Goal: Task Accomplishment & Management: Manage account settings

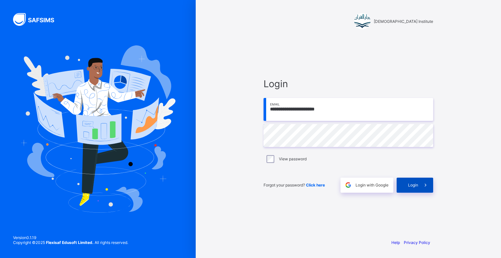
drag, startPoint x: 0, startPoint y: 0, endPoint x: 420, endPoint y: 178, distance: 456.7
click at [422, 176] on div "Forgot your password? Click here Login with Google Login" at bounding box center [349, 182] width 170 height 22
drag, startPoint x: 426, startPoint y: 172, endPoint x: 413, endPoint y: 187, distance: 19.7
click at [420, 181] on div "Forgot your password? Click here Login with Google Login" at bounding box center [349, 182] width 170 height 22
click at [410, 181] on div "Login" at bounding box center [415, 185] width 37 height 15
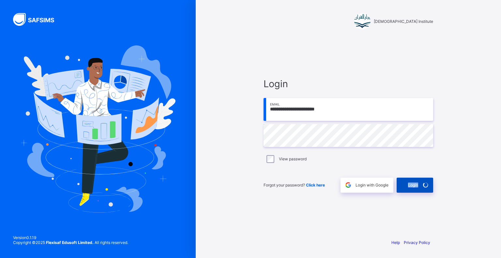
click at [410, 181] on div "Login" at bounding box center [415, 185] width 37 height 15
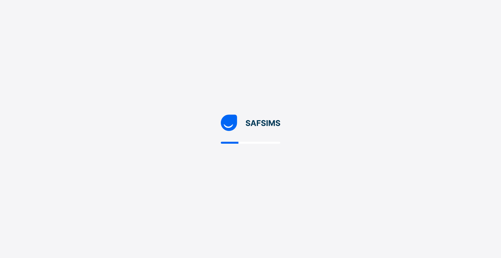
click at [410, 181] on div at bounding box center [250, 129] width 501 height 258
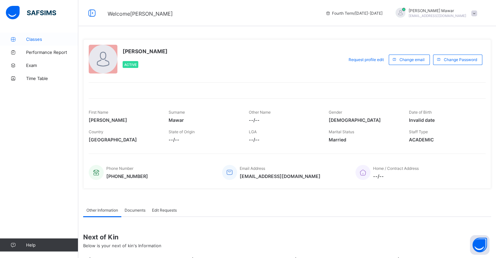
click at [52, 35] on link "Classes" at bounding box center [39, 39] width 78 height 13
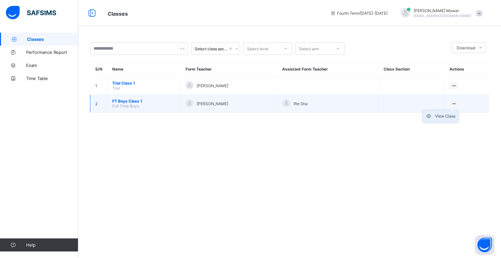
click at [448, 117] on div "View Class" at bounding box center [445, 116] width 20 height 7
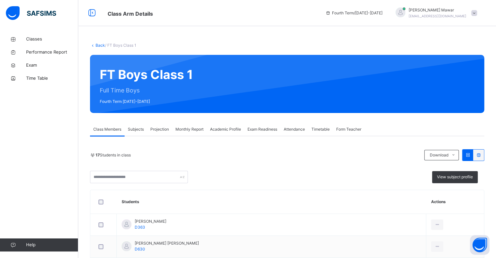
click at [162, 127] on span "Projection" at bounding box center [159, 129] width 19 height 6
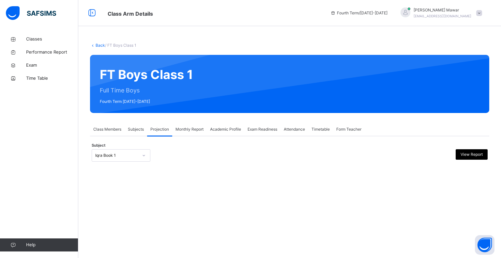
click at [130, 160] on div "Iqra Book 1" at bounding box center [121, 155] width 59 height 12
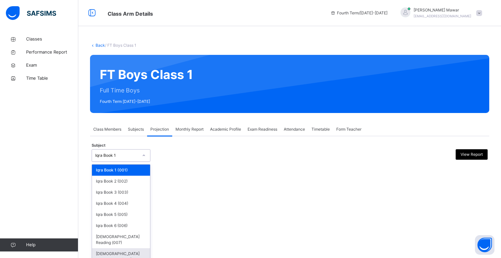
click at [127, 248] on div "[DEMOGRAPHIC_DATA] Memorisation (008)" at bounding box center [121, 256] width 58 height 17
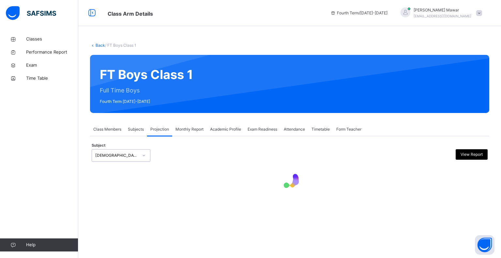
click at [179, 157] on div "Subject option [DEMOGRAPHIC_DATA] Memorisation (008), selected. 0 results avail…" at bounding box center [290, 155] width 396 height 12
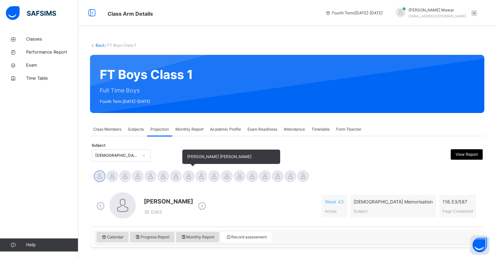
click at [188, 175] on div at bounding box center [188, 175] width 11 height 11
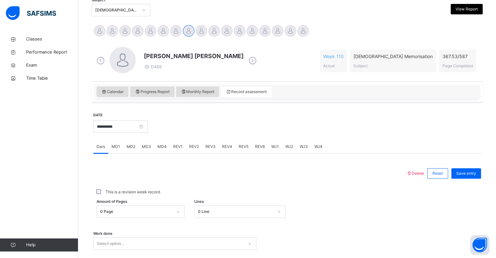
click at [164, 207] on div "0 Page" at bounding box center [141, 211] width 88 height 12
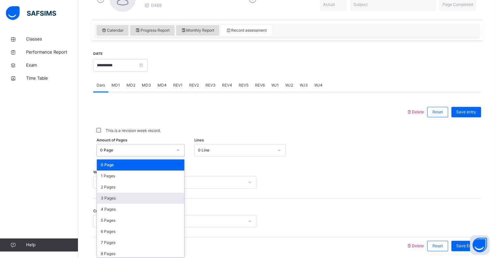
scroll to position [209, 0]
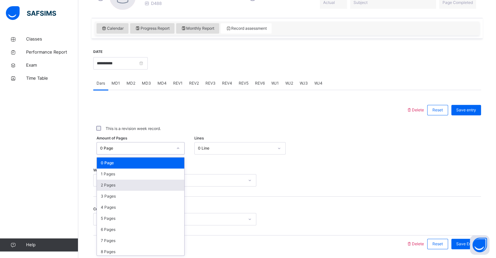
click at [132, 183] on div "2 Pages" at bounding box center [140, 185] width 87 height 11
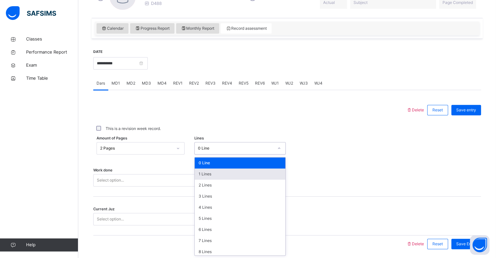
drag, startPoint x: 213, startPoint y: 145, endPoint x: 216, endPoint y: 178, distance: 33.8
click at [213, 146] on div "0 Line" at bounding box center [234, 148] width 78 height 10
drag, startPoint x: 208, startPoint y: 159, endPoint x: 207, endPoint y: 166, distance: 6.6
click at [208, 162] on div "0 Line" at bounding box center [240, 162] width 91 height 11
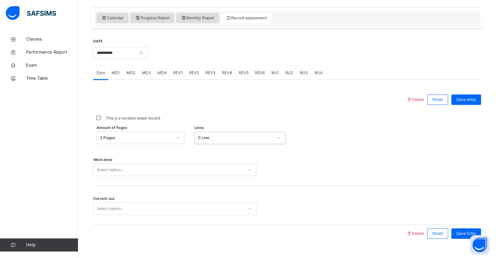
scroll to position [232, 0]
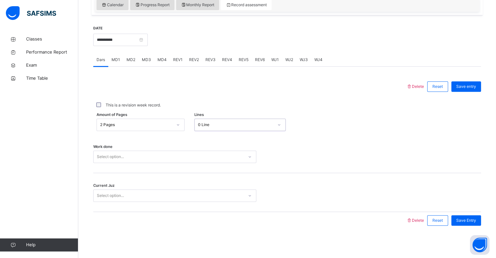
click at [152, 163] on div "Select option..." at bounding box center [174, 156] width 163 height 12
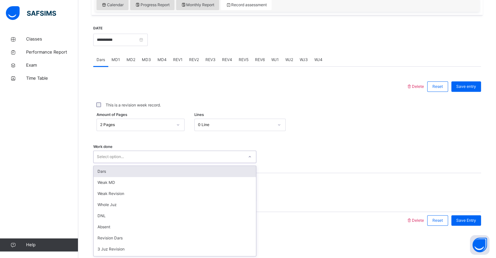
drag, startPoint x: 148, startPoint y: 169, endPoint x: 145, endPoint y: 179, distance: 10.0
click at [146, 172] on div "Dars" at bounding box center [175, 171] width 163 height 11
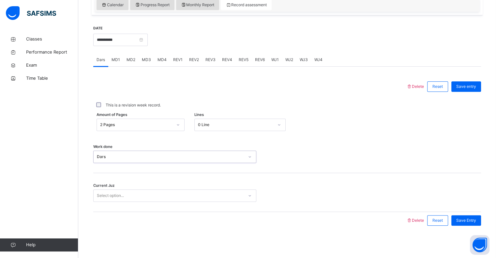
click at [147, 202] on div "Current Juz Select option..." at bounding box center [287, 192] width 388 height 39
click at [147, 199] on div "Select option..." at bounding box center [169, 196] width 150 height 10
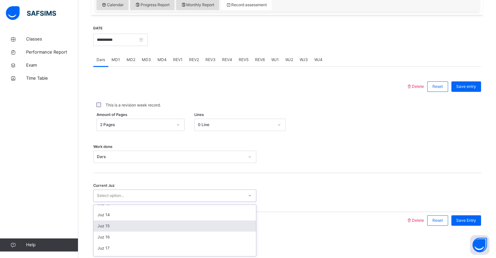
click at [136, 221] on div "Juz 15" at bounding box center [175, 225] width 163 height 11
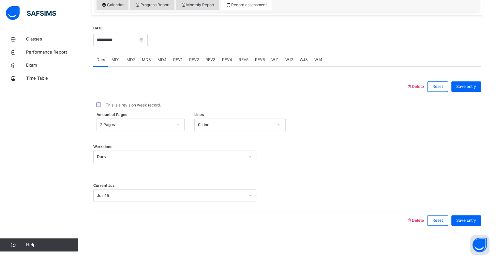
drag, startPoint x: 374, startPoint y: 215, endPoint x: 383, endPoint y: 206, distance: 12.7
click at [383, 206] on div "Delete Reset Save entry This is a revision week record. Amount of Pages 2 Pages…" at bounding box center [287, 153] width 388 height 151
click at [379, 187] on div "Current Juz Juz 15" at bounding box center [287, 192] width 388 height 39
click at [479, 212] on div "Save Entry" at bounding box center [465, 220] width 33 height 17
drag, startPoint x: 464, startPoint y: 167, endPoint x: 478, endPoint y: 199, distance: 35.1
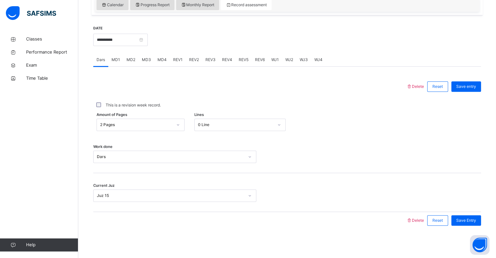
click at [476, 196] on div "Delete Reset Save entry This is a revision week record. Amount of Pages 2 Pages…" at bounding box center [287, 153] width 388 height 151
drag, startPoint x: 490, startPoint y: 222, endPoint x: 482, endPoint y: 220, distance: 7.7
click at [483, 222] on div "Back / FT Boys Class 1 FT Boys Class 1 Full Time Boys Fourth Term [DATE]-[DATE]…" at bounding box center [287, 30] width 418 height 458
click at [478, 216] on div "Save Entry" at bounding box center [467, 220] width 30 height 10
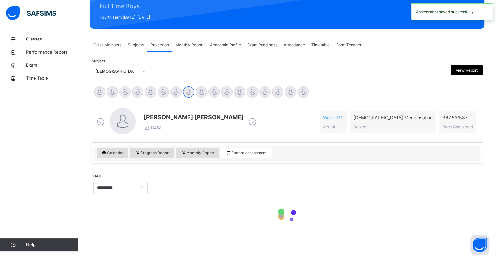
click at [440, 125] on div "**********" at bounding box center [287, 161] width 391 height 158
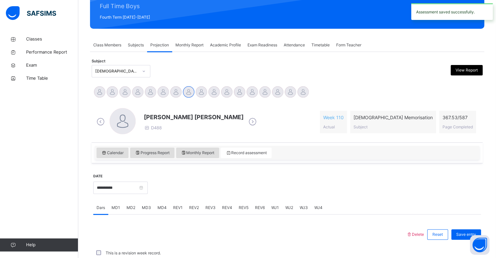
scroll to position [232, 0]
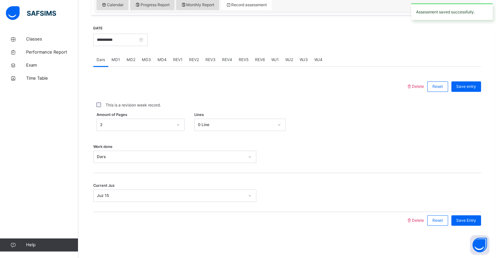
click at [440, 125] on div "Amount of Pages 2 Lines 0 Line" at bounding box center [287, 124] width 388 height 12
click at [440, 126] on div "Amount of Pages 2 Lines 0 Line" at bounding box center [287, 124] width 388 height 12
click at [364, 126] on div "Amount of Pages 2 Lines 0 Line" at bounding box center [287, 124] width 388 height 12
click at [364, 123] on div "Amount of Pages 2 Lines 0 Line" at bounding box center [287, 124] width 388 height 12
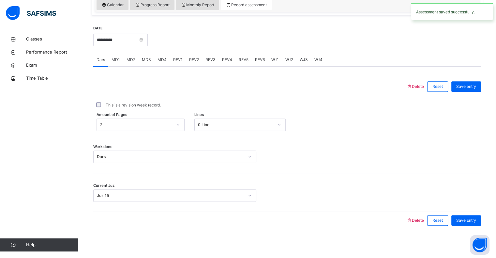
click at [364, 120] on div "Amount of Pages 2 Lines 0 Line" at bounding box center [287, 124] width 388 height 12
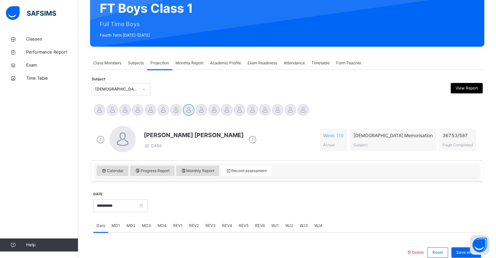
scroll to position [66, 0]
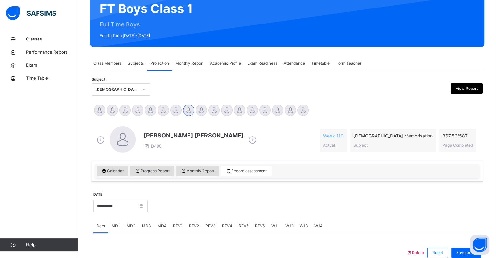
click at [324, 119] on div "**********" at bounding box center [287, 254] width 391 height 306
click at [309, 120] on div "[PERSON_NAME] [PERSON_NAME] D488 Week 110 Actual [DEMOGRAPHIC_DATA] Memorisatio…" at bounding box center [287, 140] width 391 height 41
click at [262, 127] on div "[PERSON_NAME] [PERSON_NAME] D488 Week 110 Actual [DEMOGRAPHIC_DATA] Memorisatio…" at bounding box center [287, 140] width 385 height 28
click at [260, 125] on div "[PERSON_NAME] [PERSON_NAME] D488 Week 110 Actual [DEMOGRAPHIC_DATA] Memorisatio…" at bounding box center [287, 140] width 388 height 38
click at [213, 129] on div "[PERSON_NAME] [PERSON_NAME] D488" at bounding box center [177, 140] width 164 height 28
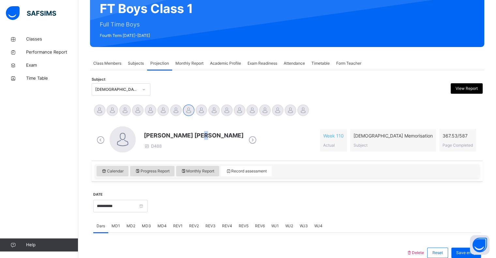
click at [213, 129] on div "[PERSON_NAME] [PERSON_NAME] D488" at bounding box center [177, 140] width 164 height 28
click at [187, 123] on div "[PERSON_NAME] [PERSON_NAME] D488 Week 110 Actual [DEMOGRAPHIC_DATA] Memorisatio…" at bounding box center [287, 140] width 388 height 38
drag, startPoint x: 169, startPoint y: 122, endPoint x: 165, endPoint y: 122, distance: 4.3
click at [165, 122] on div "[PERSON_NAME] [PERSON_NAME] D488 Week 110 Actual [DEMOGRAPHIC_DATA] Memorisatio…" at bounding box center [287, 140] width 388 height 38
click at [142, 119] on div "**********" at bounding box center [287, 254] width 391 height 306
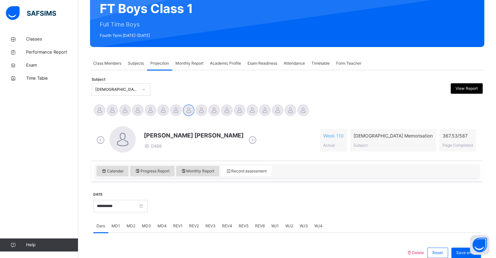
click at [111, 118] on div "Abdibaasit [PERSON_NAME] [PERSON_NAME] [PERSON_NAME] [PERSON_NAME] [PERSON_NAME…" at bounding box center [287, 111] width 391 height 18
click at [102, 120] on div "[PERSON_NAME] [PERSON_NAME] D488 Week 110 Actual [DEMOGRAPHIC_DATA] Memorisatio…" at bounding box center [287, 140] width 391 height 41
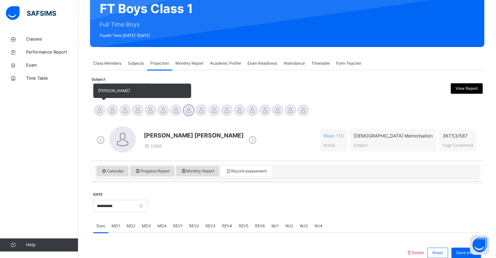
click at [99, 110] on div at bounding box center [99, 109] width 11 height 11
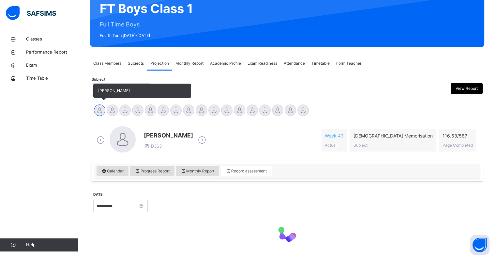
click at [100, 110] on div at bounding box center [99, 109] width 11 height 11
click at [101, 109] on div at bounding box center [99, 109] width 11 height 11
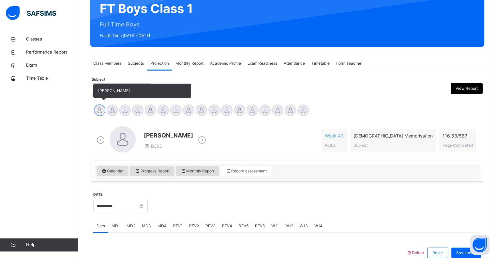
click at [101, 109] on div at bounding box center [99, 109] width 11 height 11
click at [101, 108] on div at bounding box center [99, 109] width 11 height 11
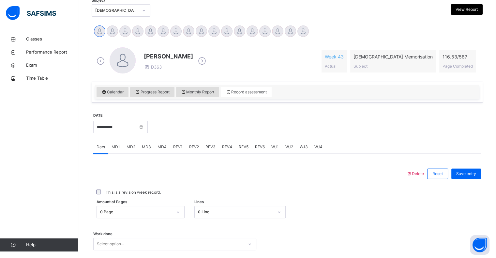
scroll to position [0, 0]
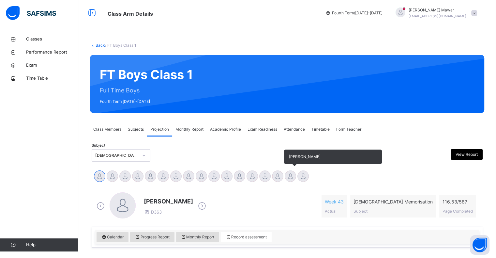
click at [286, 174] on div at bounding box center [290, 175] width 11 height 11
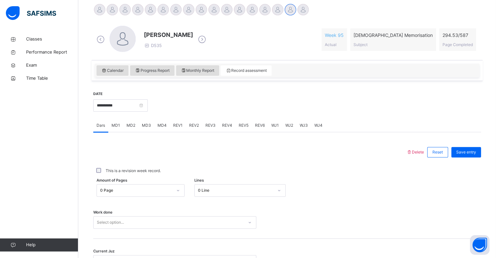
scroll to position [181, 0]
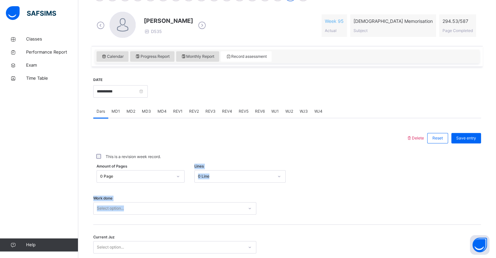
drag, startPoint x: 125, startPoint y: 187, endPoint x: 136, endPoint y: 179, distance: 13.6
click at [136, 179] on div "Delete Reset Save entry This is a revision week record. Amount of Pages 0 Page …" at bounding box center [287, 205] width 388 height 151
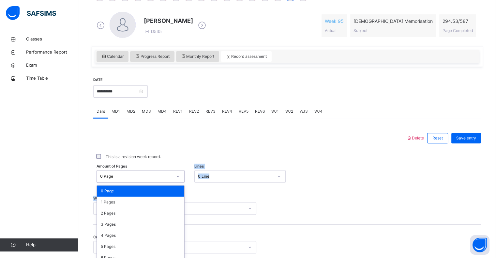
scroll to position [209, 0]
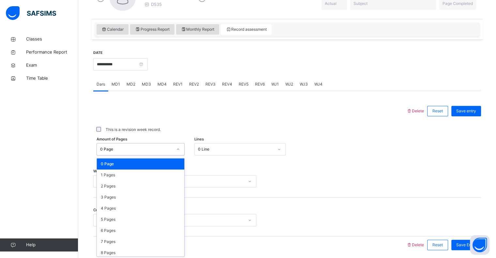
click at [136, 155] on div "option 0 Page focused, 1 of 588. 588 results available. Use Up and Down to choo…" at bounding box center [141, 149] width 88 height 12
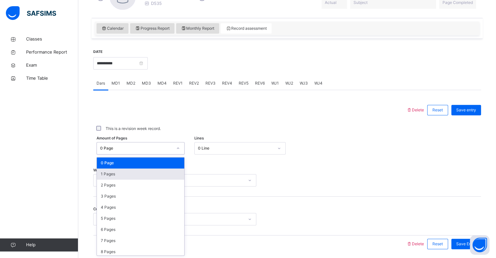
click at [226, 170] on div "Work done Select option..." at bounding box center [287, 177] width 388 height 39
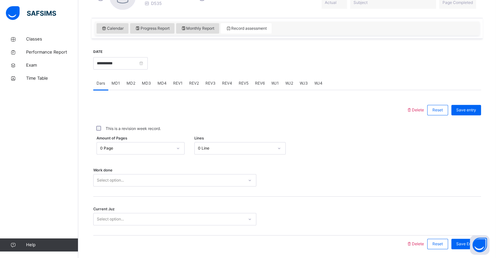
click at [226, 170] on div "Work done Select option..." at bounding box center [287, 177] width 388 height 39
click at [221, 173] on div "Work done Select option..." at bounding box center [287, 177] width 388 height 39
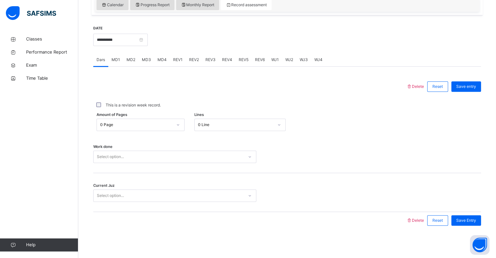
click at [220, 163] on div "Select option..." at bounding box center [174, 156] width 163 height 12
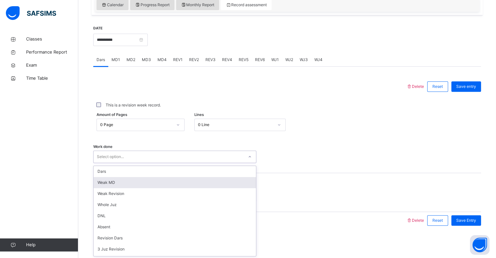
click at [306, 172] on div "Work done option Weak MD focused, 2 of 16. 16 results available. Use Up and Dow…" at bounding box center [287, 153] width 388 height 39
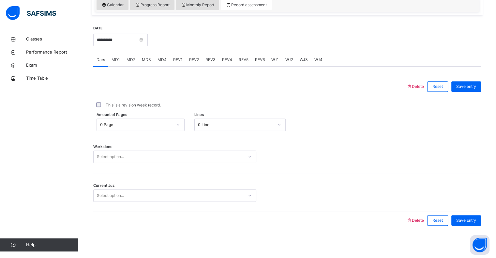
click at [208, 163] on div "Work done Select option..." at bounding box center [287, 153] width 388 height 39
click at [232, 150] on div "Work done Select option..." at bounding box center [287, 153] width 388 height 39
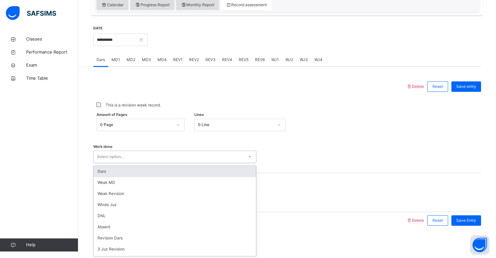
click at [236, 158] on div "Select option..." at bounding box center [169, 157] width 150 height 10
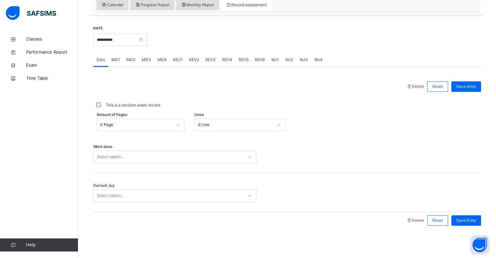
click at [300, 174] on div "Current Juz Select option..." at bounding box center [287, 192] width 388 height 39
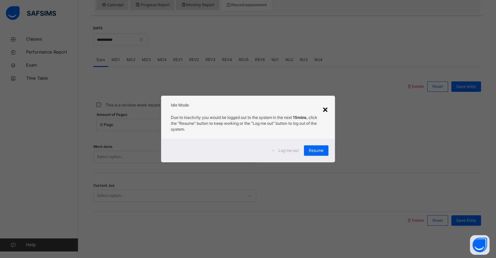
click at [324, 107] on div "×" at bounding box center [326, 109] width 6 height 14
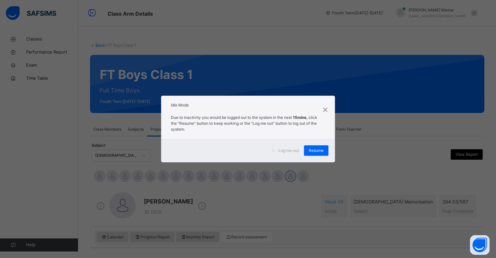
click at [255, 195] on div "× Idle Mode Due to inactivity you would be logged out to the system in the next…" at bounding box center [248, 129] width 496 height 258
click at [328, 114] on div "×" at bounding box center [326, 109] width 6 height 14
click at [315, 154] on div "Resume" at bounding box center [316, 150] width 24 height 10
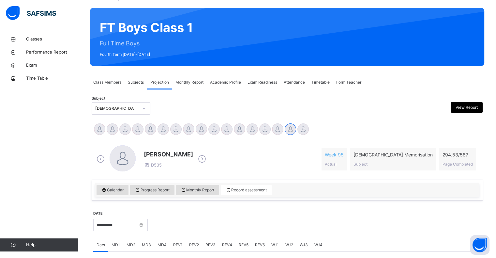
scroll to position [50, 0]
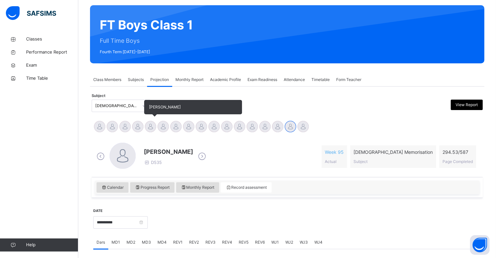
click at [151, 128] on div at bounding box center [150, 126] width 11 height 11
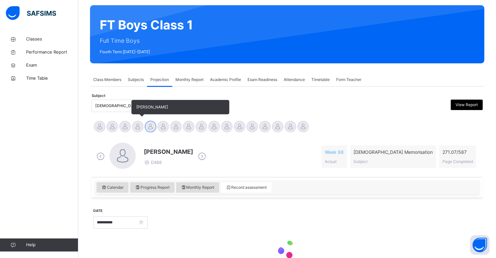
click at [135, 125] on div at bounding box center [137, 126] width 11 height 11
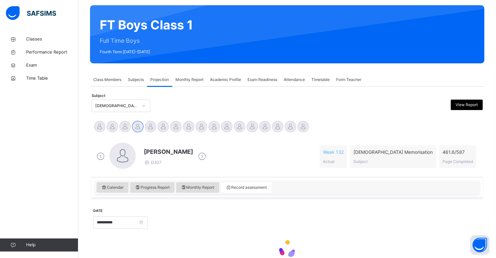
scroll to position [84, 0]
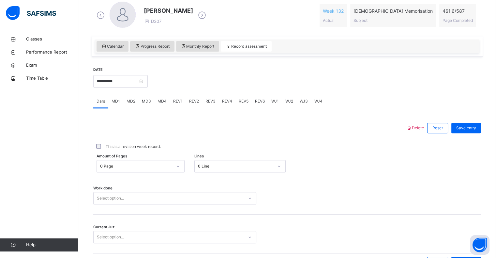
drag, startPoint x: 150, startPoint y: 180, endPoint x: 150, endPoint y: 172, distance: 8.2
click at [150, 176] on div "Work done Select option..." at bounding box center [287, 195] width 388 height 39
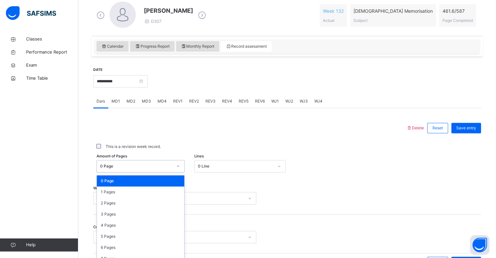
click at [149, 164] on div "Amount of Pages option 0 Page focused, 1 of 588. 588 results available. Use Up …" at bounding box center [287, 166] width 388 height 19
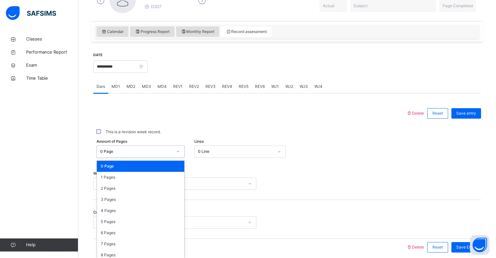
scroll to position [209, 0]
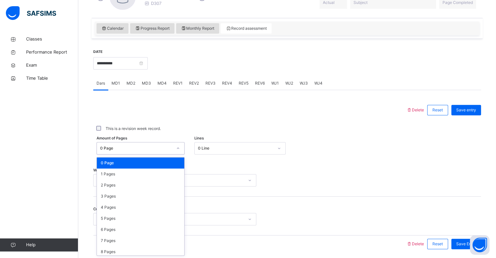
click at [144, 162] on div "0 Page" at bounding box center [140, 162] width 87 height 11
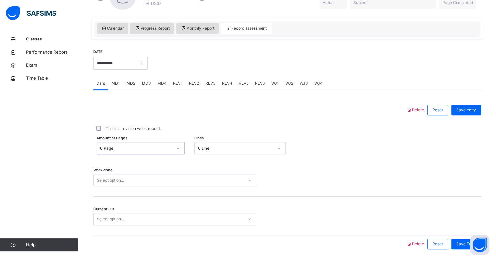
click at [144, 151] on div "0 Page" at bounding box center [134, 148] width 75 height 10
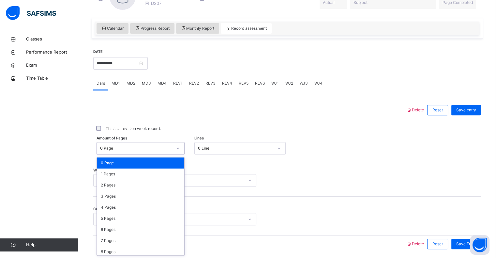
click at [144, 167] on div "0 Page" at bounding box center [140, 162] width 87 height 11
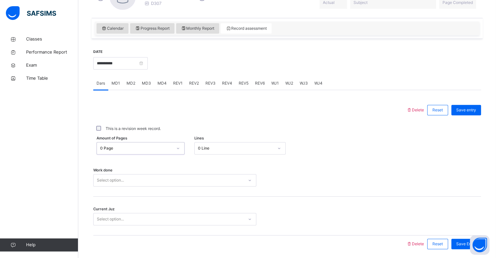
click at [145, 148] on div "0 Page" at bounding box center [136, 148] width 72 height 6
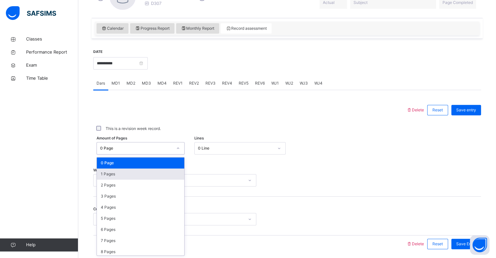
click at [145, 173] on div "1 Pages" at bounding box center [140, 173] width 87 height 11
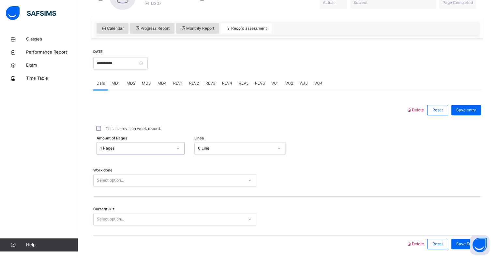
click at [237, 144] on div "0 Line" at bounding box center [234, 148] width 78 height 10
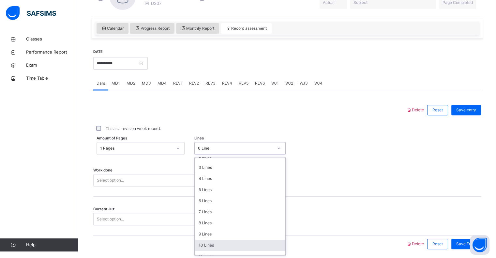
scroll to position [40, 0]
click at [222, 246] on div "11 Lines" at bounding box center [240, 244] width 91 height 11
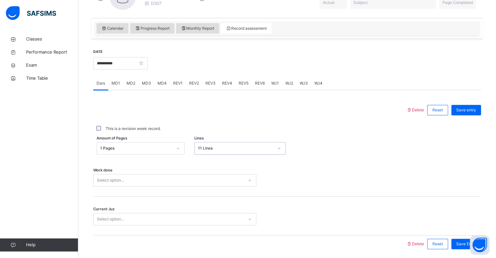
scroll to position [232, 0]
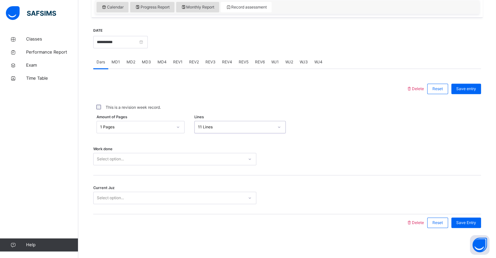
click at [192, 165] on div "Select option..." at bounding box center [174, 159] width 163 height 12
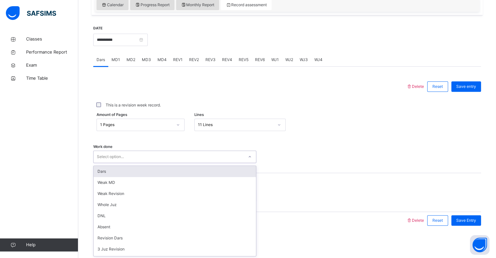
click at [188, 174] on div "Dars" at bounding box center [175, 171] width 163 height 11
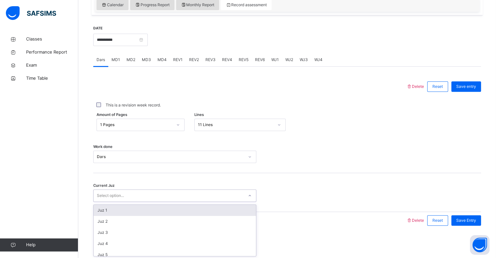
click at [189, 195] on div "Select option..." at bounding box center [169, 196] width 150 height 10
type input "**"
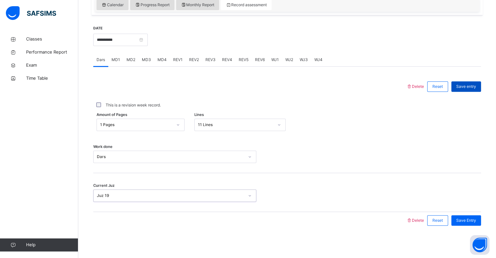
click at [483, 81] on div "**********" at bounding box center [287, 126] width 391 height 223
click at [481, 83] on div "Save entry" at bounding box center [467, 86] width 30 height 10
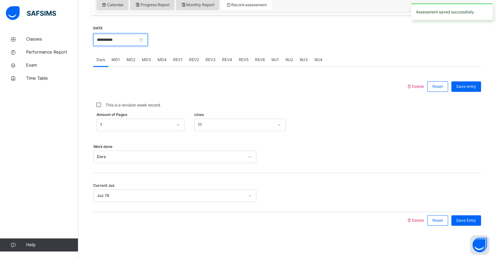
click at [148, 40] on input "**********" at bounding box center [120, 40] width 55 height 12
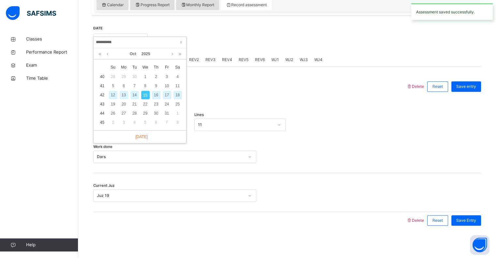
click at [134, 94] on div "14" at bounding box center [135, 95] width 8 height 8
type input "**********"
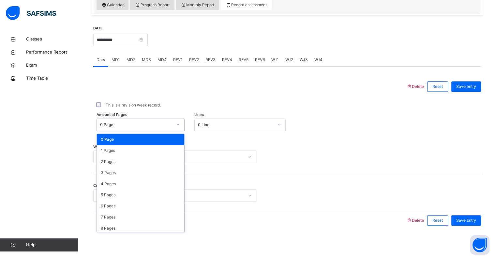
click at [152, 125] on div "0 Page" at bounding box center [136, 125] width 72 height 6
click at [141, 147] on div "1 Pages" at bounding box center [140, 150] width 87 height 11
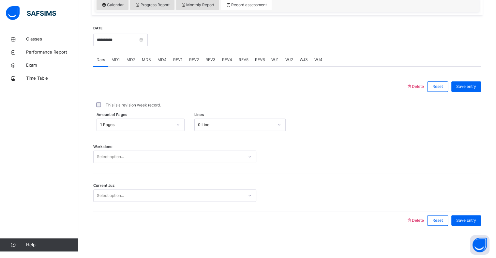
drag, startPoint x: 227, startPoint y: 134, endPoint x: 227, endPoint y: 127, distance: 6.5
click at [227, 127] on div "Amount of Pages 1 Pages Lines 0 Line" at bounding box center [287, 124] width 388 height 19
click at [227, 127] on div "0 Line" at bounding box center [236, 125] width 76 height 6
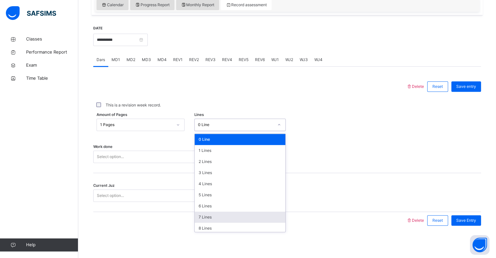
drag, startPoint x: 225, startPoint y: 214, endPoint x: 220, endPoint y: 208, distance: 7.7
click at [225, 215] on div "7 Lines" at bounding box center [240, 217] width 91 height 11
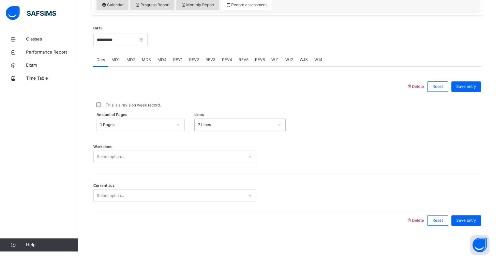
click at [181, 157] on div "Select option..." at bounding box center [169, 157] width 150 height 10
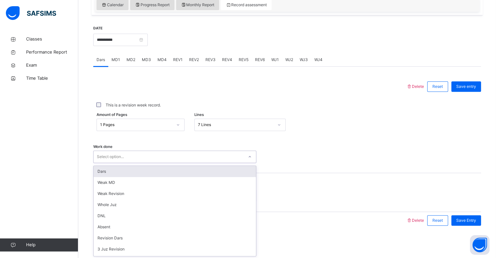
click at [184, 172] on div "Dars" at bounding box center [175, 171] width 163 height 11
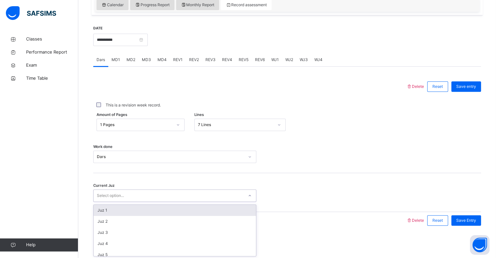
click at [196, 192] on div "Select option..." at bounding box center [169, 196] width 150 height 10
type input "**"
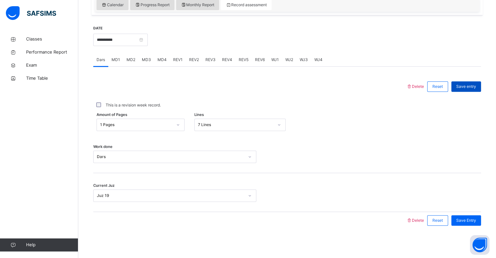
click at [473, 82] on div "Save entry" at bounding box center [467, 86] width 30 height 10
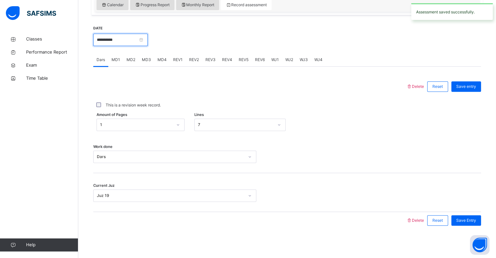
click at [124, 41] on input "**********" at bounding box center [120, 40] width 55 height 12
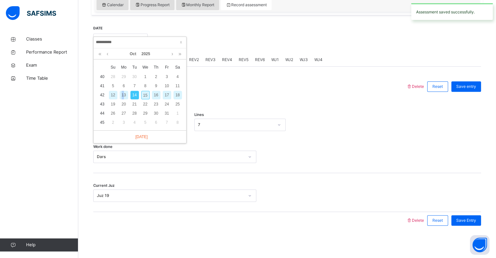
click at [123, 96] on div "13" at bounding box center [124, 95] width 8 height 8
type input "**********"
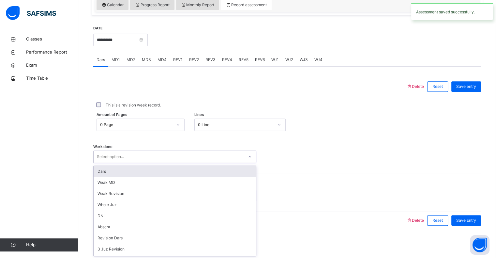
click at [133, 154] on div "Select option..." at bounding box center [169, 157] width 150 height 10
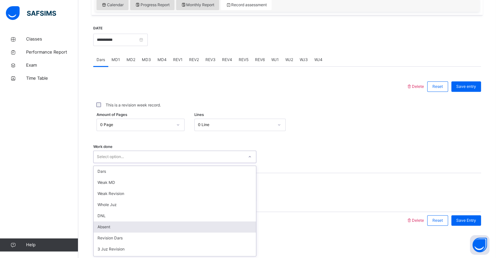
click at [141, 226] on div "Absent" at bounding box center [175, 226] width 163 height 11
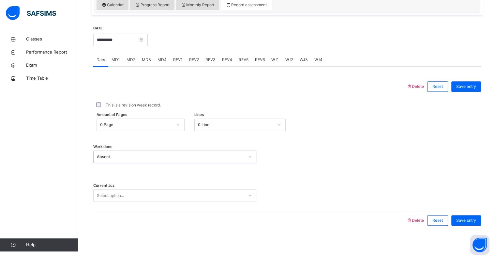
click at [222, 200] on div "Select option..." at bounding box center [174, 195] width 163 height 12
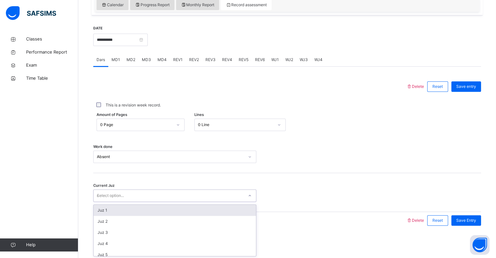
type input "**"
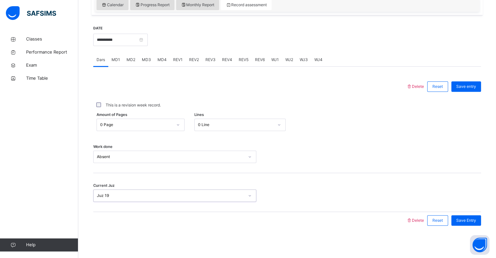
click at [481, 92] on div "Save entry" at bounding box center [465, 86] width 33 height 17
click at [480, 92] on div "Save entry" at bounding box center [465, 86] width 33 height 17
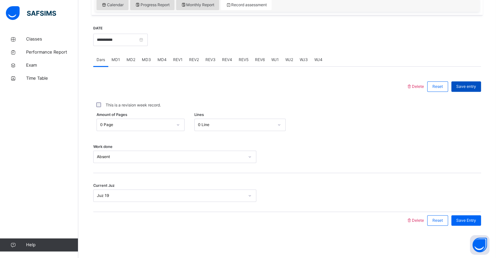
click at [478, 90] on div "Save entry" at bounding box center [467, 86] width 30 height 10
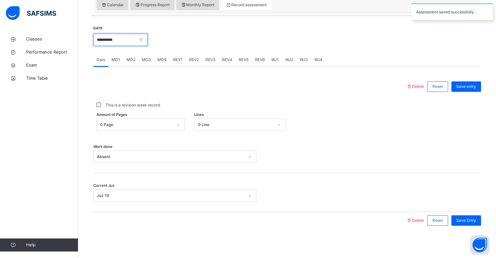
click at [133, 45] on input "**********" at bounding box center [120, 40] width 55 height 12
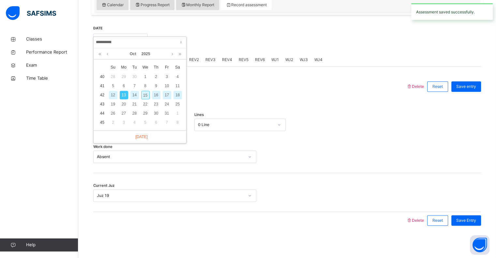
click at [146, 94] on div "15" at bounding box center [145, 95] width 8 height 8
type input "**********"
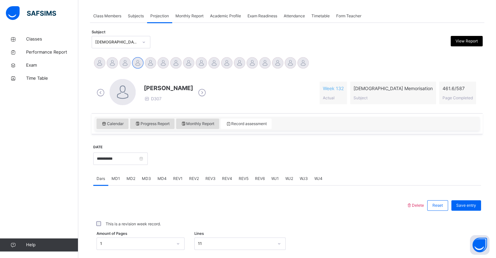
scroll to position [60, 0]
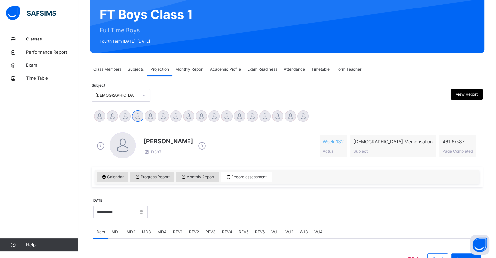
click at [285, 74] on div "Attendance" at bounding box center [295, 69] width 28 height 13
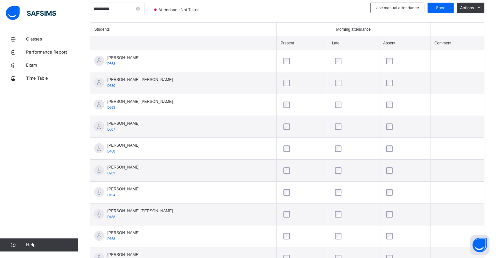
scroll to position [205, 0]
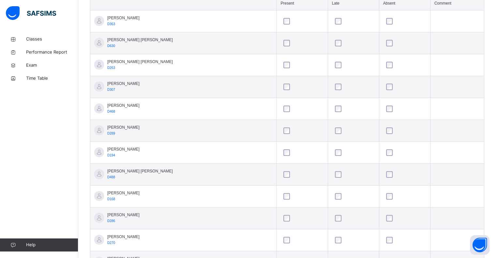
click at [389, 137] on td at bounding box center [404, 131] width 51 height 22
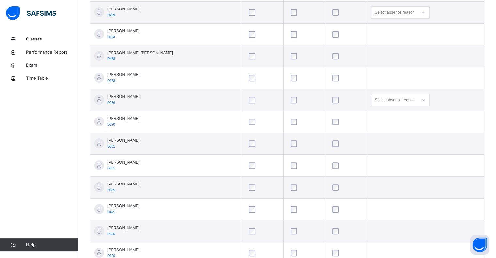
scroll to position [346, 0]
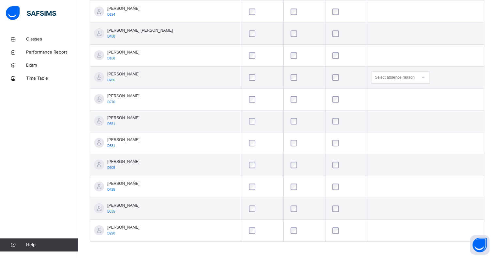
click at [388, 192] on td at bounding box center [426, 187] width 117 height 22
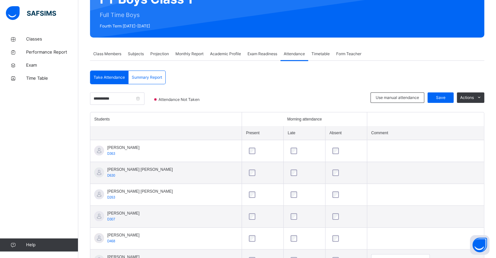
scroll to position [0, 0]
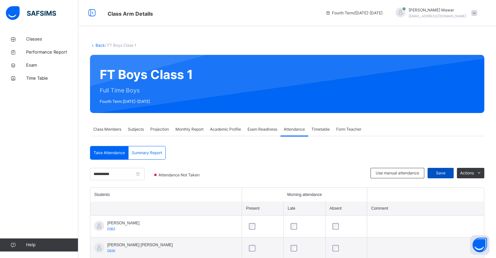
click at [454, 176] on div "Save" at bounding box center [441, 173] width 26 height 10
click at [303, 180] on div at bounding box center [286, 178] width 162 height 20
click at [156, 132] on span "Projection" at bounding box center [159, 129] width 19 height 6
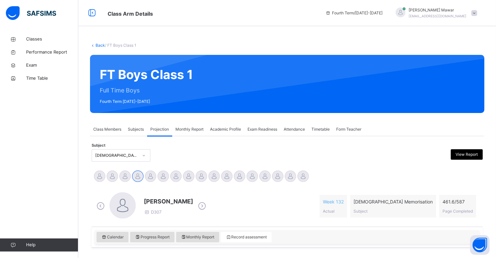
click at [293, 128] on span "Attendance" at bounding box center [294, 129] width 21 height 6
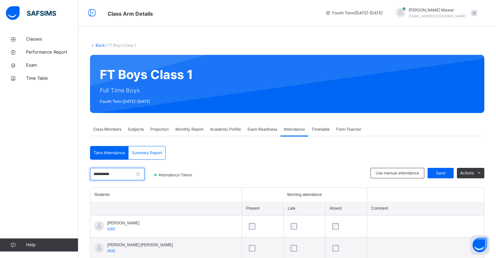
click at [136, 171] on input "**********" at bounding box center [117, 174] width 55 height 12
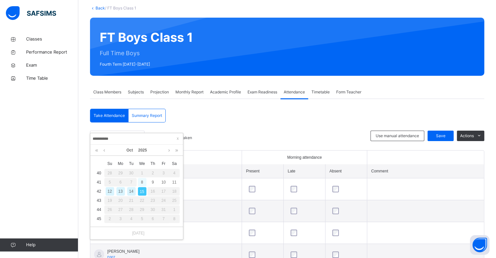
click at [141, 185] on div "8" at bounding box center [142, 182] width 8 height 8
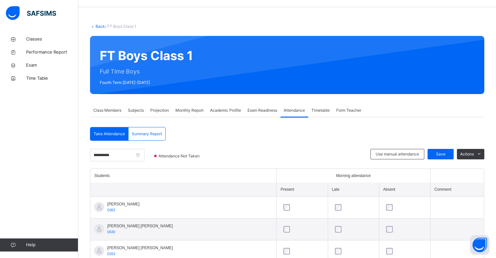
scroll to position [37, 0]
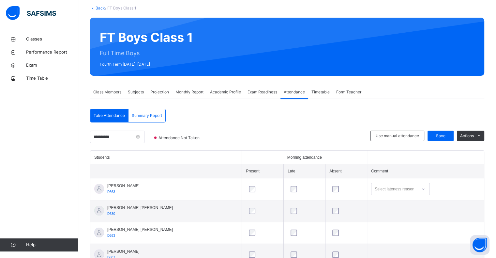
click at [288, 239] on div at bounding box center [305, 233] width 34 height 14
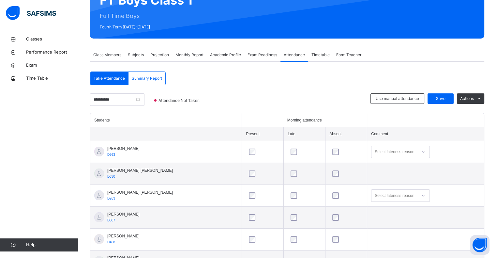
scroll to position [0, 0]
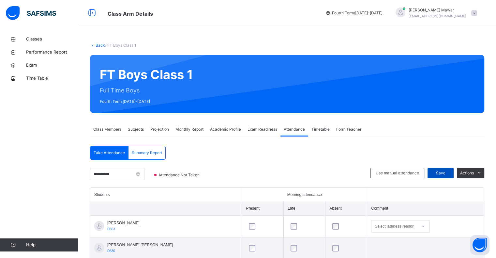
click at [446, 177] on div "Save" at bounding box center [441, 173] width 26 height 10
click at [143, 175] on input "**********" at bounding box center [117, 174] width 55 height 12
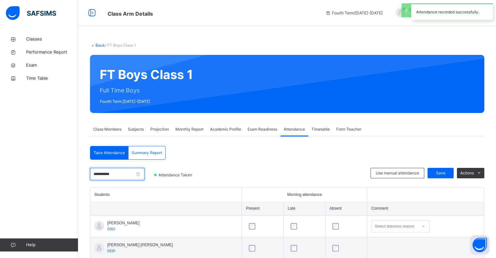
click at [129, 174] on input "**********" at bounding box center [117, 174] width 55 height 12
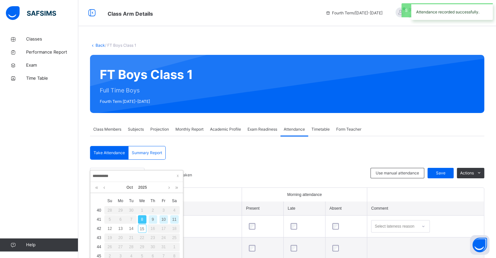
click at [153, 219] on div "9" at bounding box center [153, 219] width 8 height 8
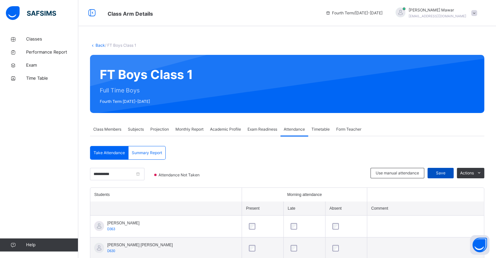
click at [447, 177] on div "Save" at bounding box center [441, 173] width 26 height 10
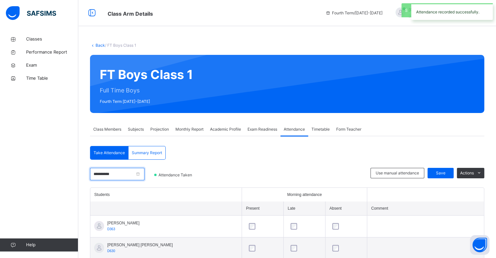
click at [123, 180] on input "**********" at bounding box center [117, 174] width 55 height 12
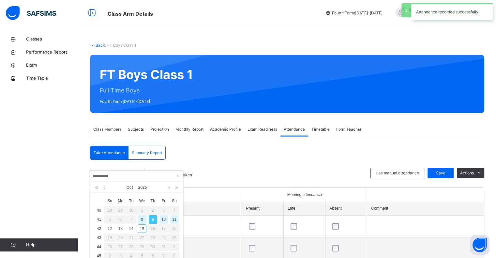
click at [162, 220] on div "10" at bounding box center [164, 219] width 8 height 8
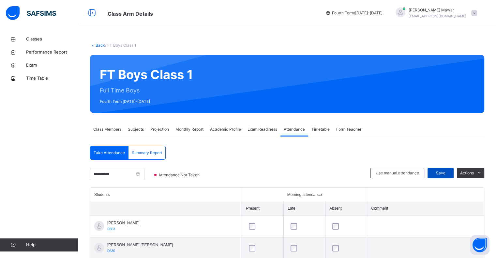
click at [452, 178] on div "Save" at bounding box center [441, 173] width 26 height 10
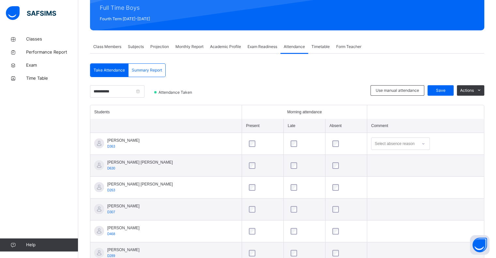
scroll to position [71, 0]
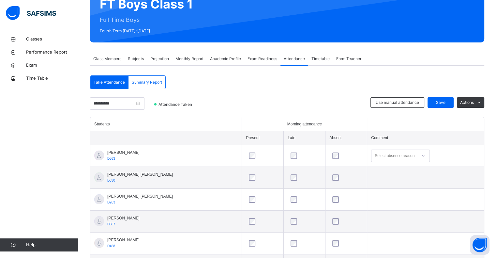
click at [249, 153] on div at bounding box center [263, 155] width 30 height 7
click at [116, 105] on input "**********" at bounding box center [117, 103] width 55 height 12
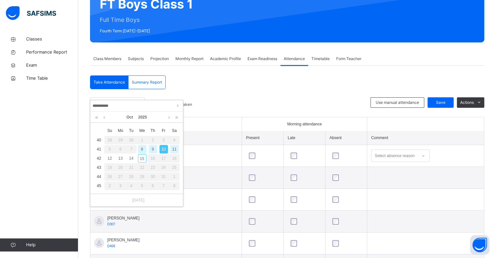
click at [176, 155] on div "18" at bounding box center [174, 158] width 11 height 8
click at [172, 152] on div "11" at bounding box center [174, 149] width 8 height 8
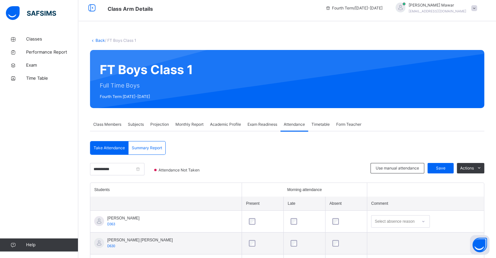
scroll to position [0, 0]
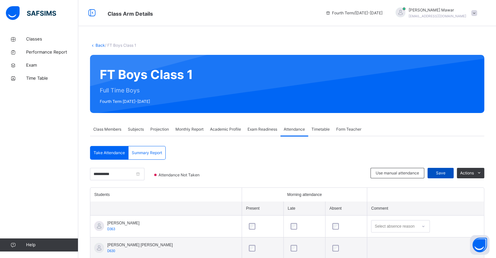
click at [448, 172] on span "Save" at bounding box center [441, 173] width 16 height 6
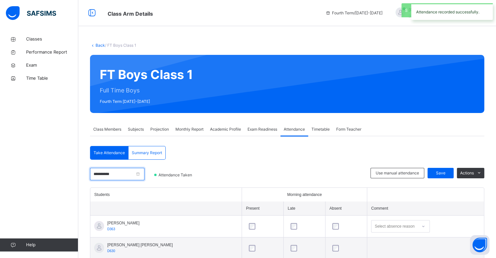
click at [136, 170] on input "**********" at bounding box center [117, 174] width 55 height 12
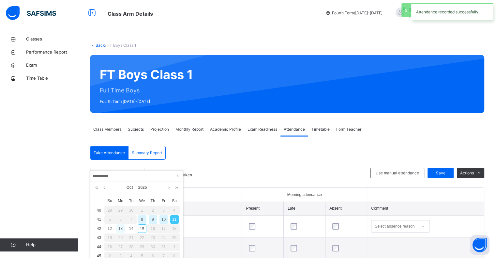
click at [121, 230] on div "13" at bounding box center [121, 228] width 8 height 8
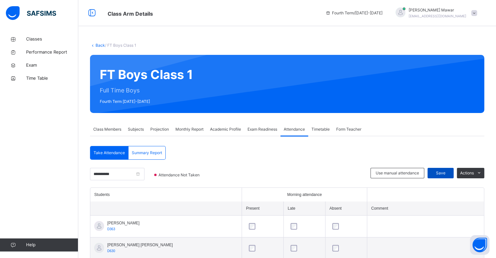
click at [447, 173] on span "Save" at bounding box center [441, 173] width 16 height 6
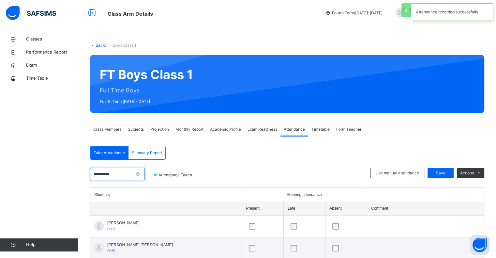
click at [139, 174] on input "**********" at bounding box center [117, 174] width 55 height 12
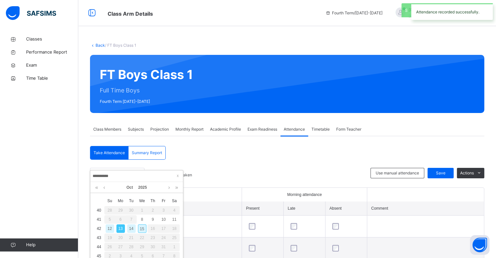
click at [133, 230] on div "14" at bounding box center [131, 228] width 8 height 8
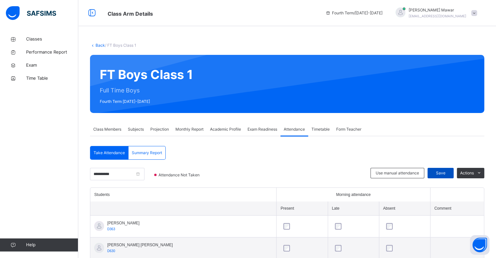
click at [447, 177] on div "Save" at bounding box center [441, 173] width 26 height 10
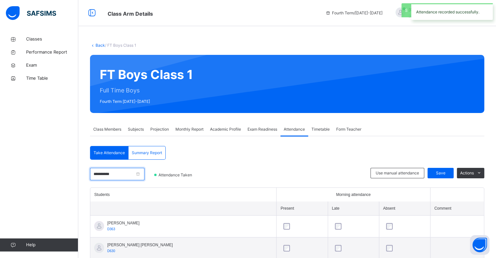
click at [118, 176] on input "**********" at bounding box center [117, 174] width 55 height 12
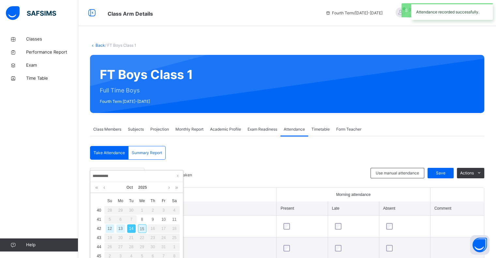
click at [141, 231] on div "15" at bounding box center [142, 228] width 8 height 8
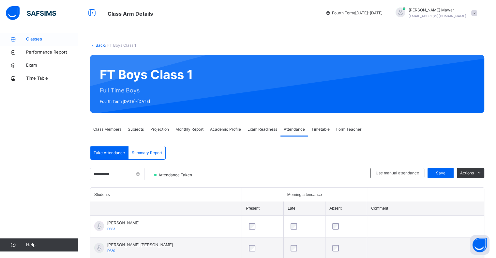
click at [47, 36] on span "Classes" at bounding box center [52, 39] width 52 height 7
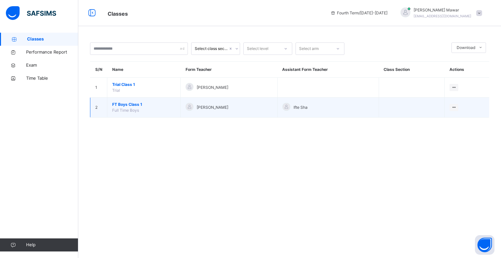
click at [134, 104] on span "FT Boys Class 1" at bounding box center [143, 105] width 63 height 6
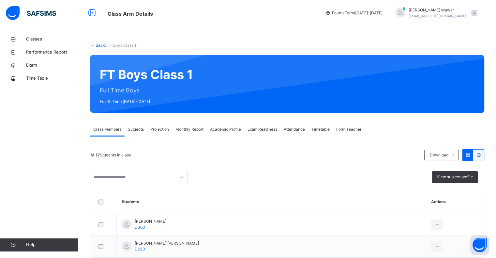
click at [163, 127] on span "Projection" at bounding box center [159, 129] width 19 height 6
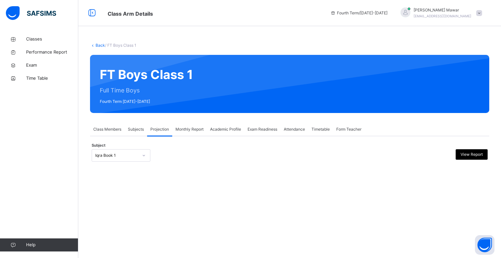
click at [137, 158] on div "Iqra Book 1" at bounding box center [116, 155] width 43 height 6
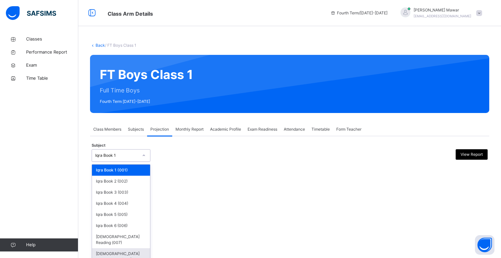
click at [118, 248] on div "[DEMOGRAPHIC_DATA] Memorisation (008)" at bounding box center [121, 256] width 58 height 17
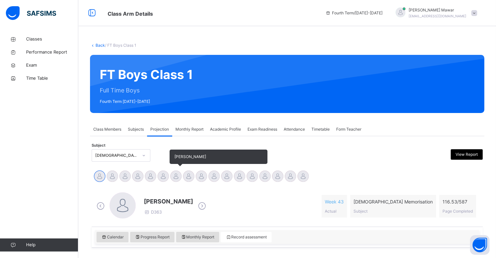
click at [173, 176] on div at bounding box center [175, 175] width 11 height 11
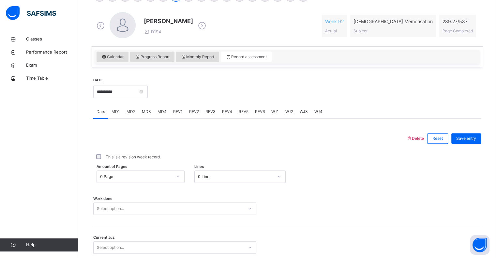
scroll to position [232, 0]
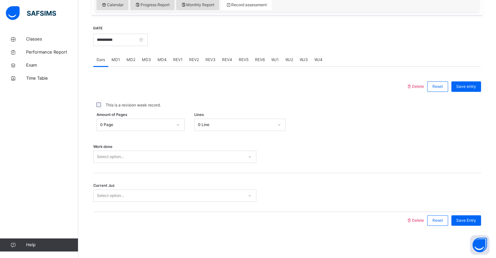
click at [165, 163] on div "Select option..." at bounding box center [174, 156] width 163 height 12
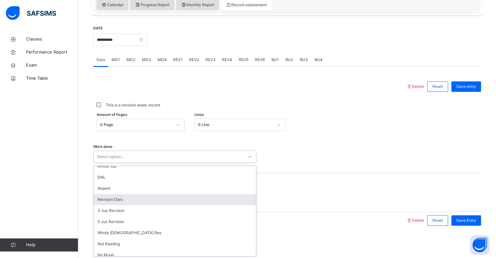
scroll to position [34, 0]
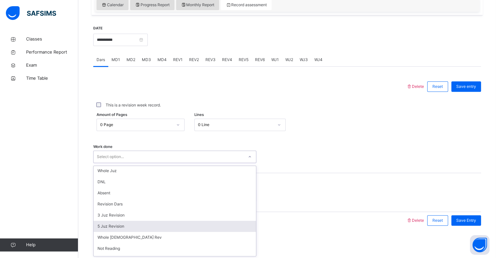
click at [132, 225] on div "5 Juz Revision" at bounding box center [175, 226] width 163 height 11
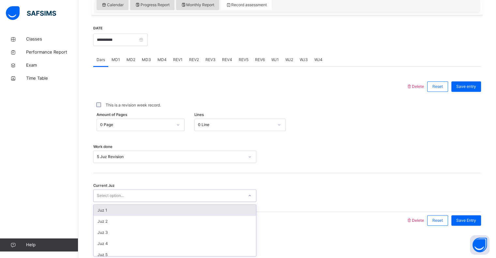
click at [140, 200] on div "Select option..." at bounding box center [169, 196] width 150 height 10
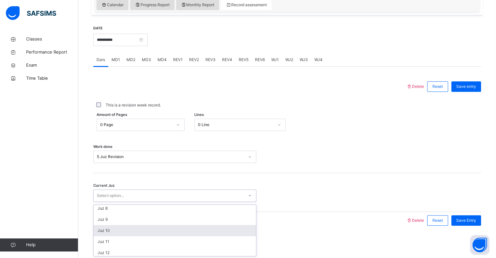
click at [120, 233] on div "Juz 10" at bounding box center [175, 230] width 163 height 11
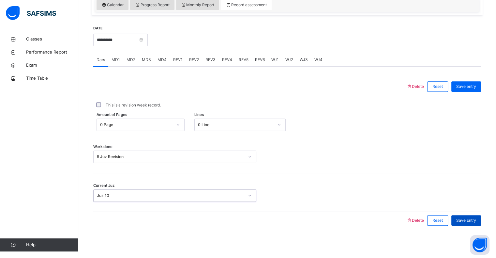
click at [477, 218] on span "Save Entry" at bounding box center [467, 220] width 20 height 6
